Goal: Transaction & Acquisition: Subscribe to service/newsletter

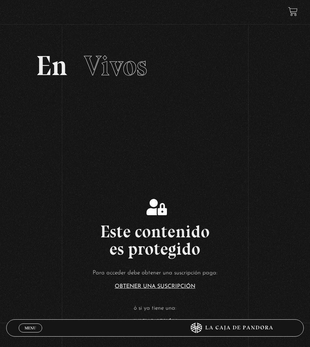
click at [31, 324] on link "Menu Cerrar" at bounding box center [30, 327] width 23 height 9
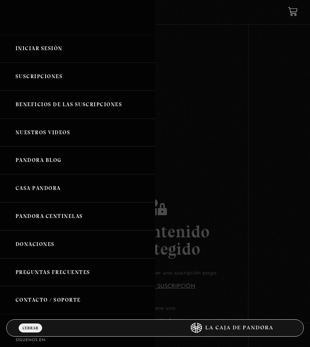
click at [65, 42] on link "Iniciar Sesión" at bounding box center [77, 49] width 155 height 28
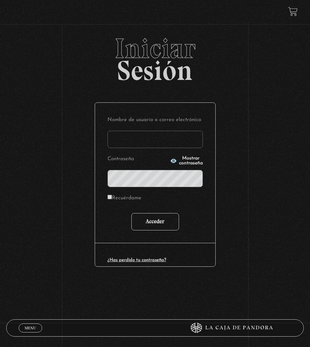
type input "[EMAIL_ADDRESS][DOMAIN_NAME]"
click at [157, 216] on input "Acceder" at bounding box center [155, 221] width 48 height 17
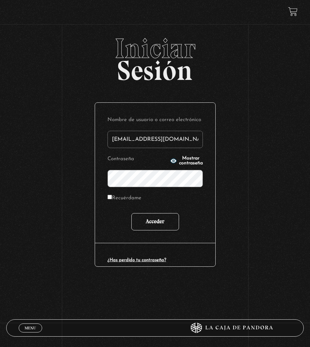
click at [156, 218] on input "Acceder" at bounding box center [155, 221] width 48 height 17
